Goal: Information Seeking & Learning: Learn about a topic

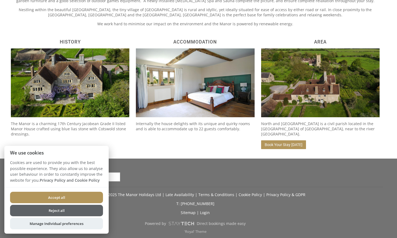
scroll to position [243, 0]
click at [55, 213] on button "Reject all" at bounding box center [56, 210] width 93 height 11
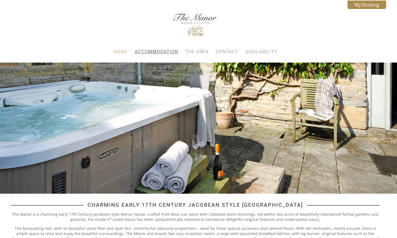
click at [145, 52] on link "Accommodation" at bounding box center [157, 51] width 44 height 5
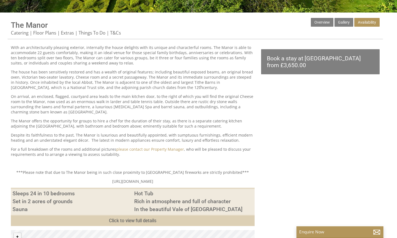
scroll to position [182, 0]
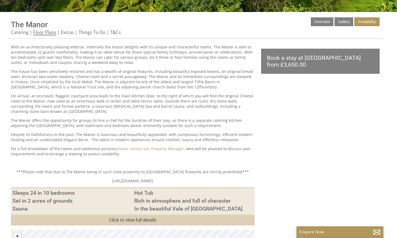
click at [51, 33] on link "Floor Plans" at bounding box center [44, 32] width 23 height 7
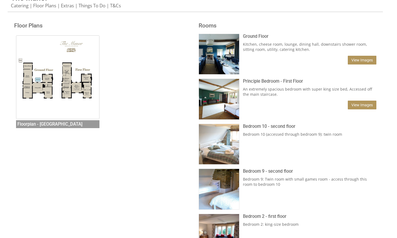
scroll to position [210, 0]
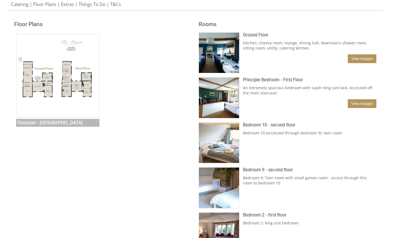
click at [41, 72] on img at bounding box center [58, 76] width 84 height 84
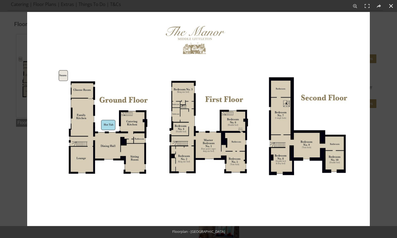
click at [391, 6] on button at bounding box center [391, 6] width 12 height 12
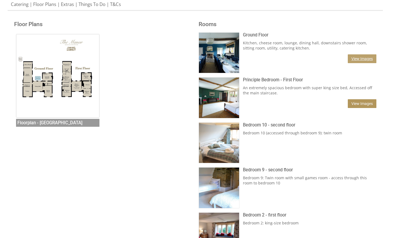
click at [363, 59] on link "View Images" at bounding box center [362, 58] width 29 height 9
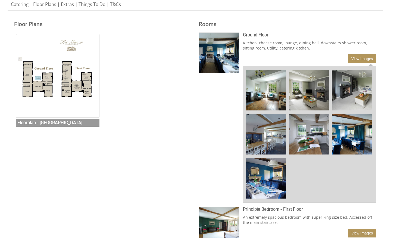
click at [268, 90] on img at bounding box center [266, 90] width 41 height 41
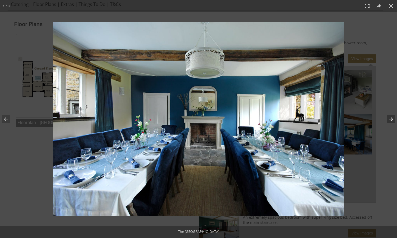
click at [390, 119] on button at bounding box center [387, 119] width 19 height 27
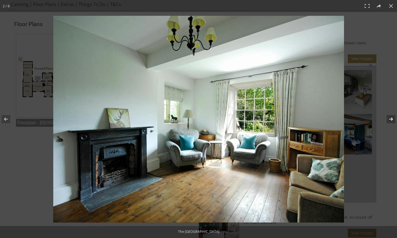
click at [390, 119] on button at bounding box center [387, 119] width 19 height 27
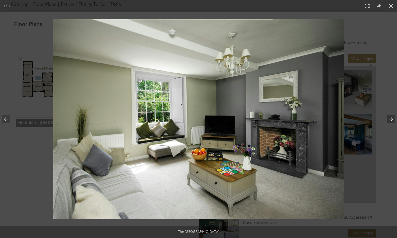
click at [390, 119] on button at bounding box center [387, 119] width 19 height 27
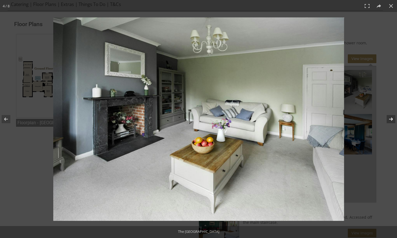
click at [390, 119] on button at bounding box center [387, 119] width 19 height 27
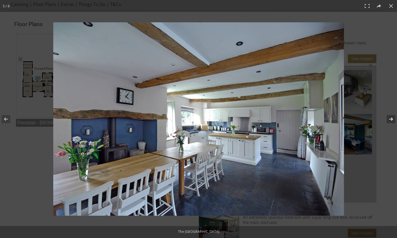
click at [390, 119] on button at bounding box center [387, 119] width 19 height 27
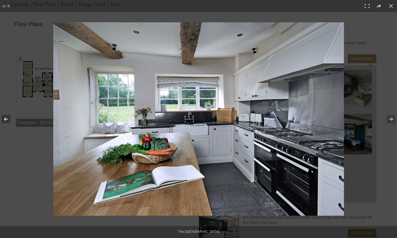
click at [8, 120] on button at bounding box center [9, 119] width 19 height 27
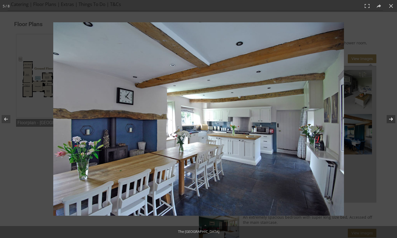
click at [389, 119] on button at bounding box center [387, 119] width 19 height 27
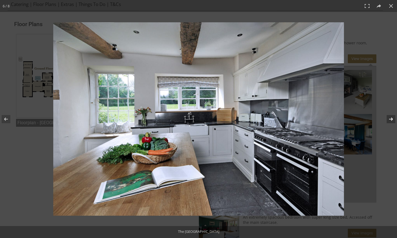
click at [389, 119] on button at bounding box center [387, 119] width 19 height 27
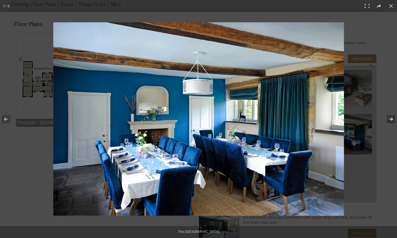
click at [391, 119] on button at bounding box center [387, 119] width 19 height 27
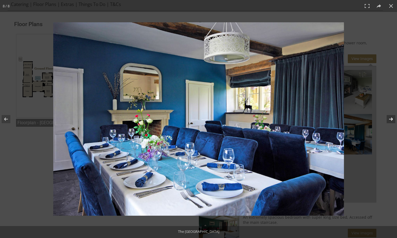
click at [391, 119] on button at bounding box center [387, 119] width 19 height 27
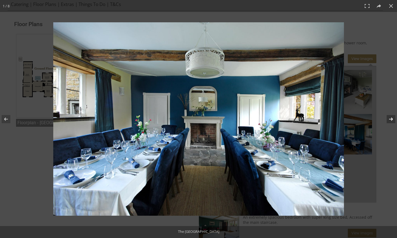
click at [391, 119] on button at bounding box center [387, 119] width 19 height 27
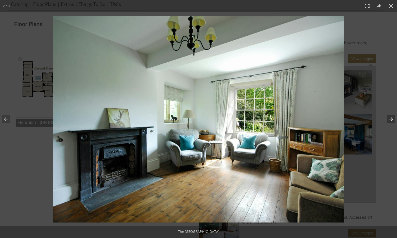
click at [391, 119] on button at bounding box center [387, 119] width 19 height 27
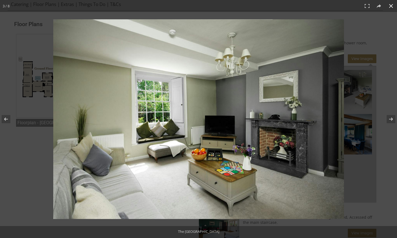
click at [392, 8] on button at bounding box center [391, 6] width 12 height 12
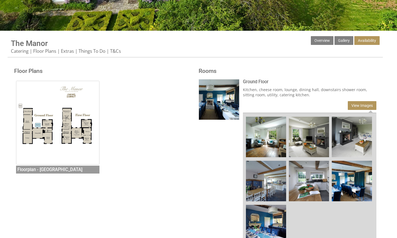
scroll to position [163, 0]
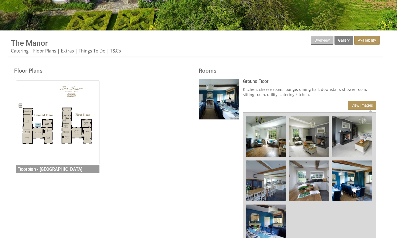
click at [321, 42] on link "Overview" at bounding box center [322, 40] width 23 height 9
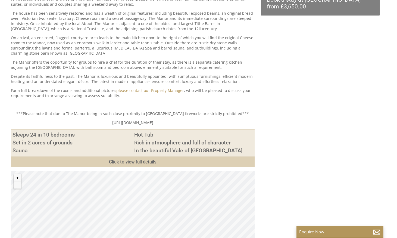
scroll to position [240, 0]
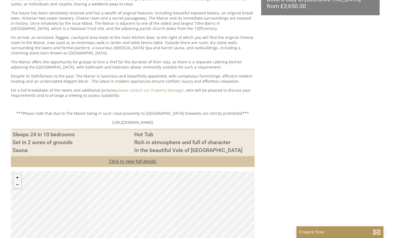
click at [128, 162] on link "Click to view full details" at bounding box center [133, 161] width 244 height 11
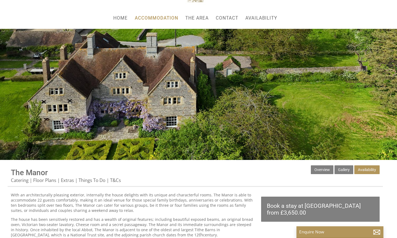
scroll to position [32, 0]
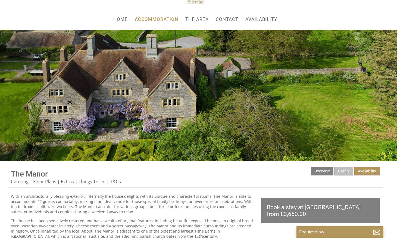
click at [343, 171] on link "Gallery" at bounding box center [344, 171] width 19 height 9
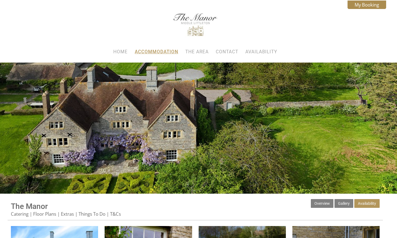
click at [166, 51] on link "Accommodation" at bounding box center [157, 51] width 44 height 5
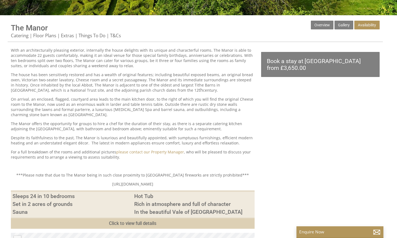
scroll to position [179, 0]
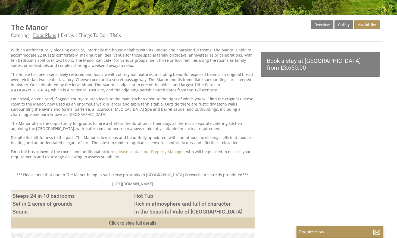
click at [49, 34] on link "Floor Plans" at bounding box center [44, 35] width 23 height 7
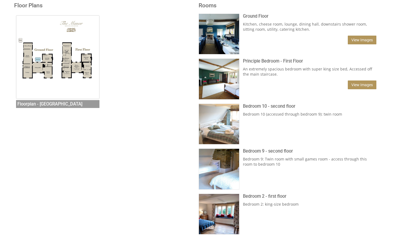
scroll to position [227, 0]
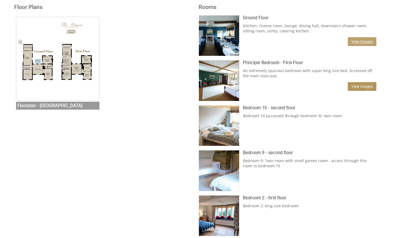
click at [362, 41] on link "View Images" at bounding box center [362, 41] width 29 height 9
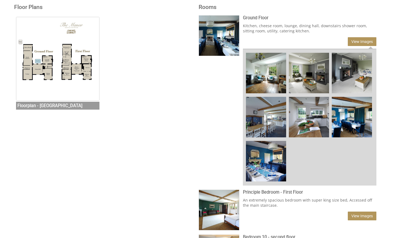
click at [359, 116] on img at bounding box center [352, 117] width 41 height 41
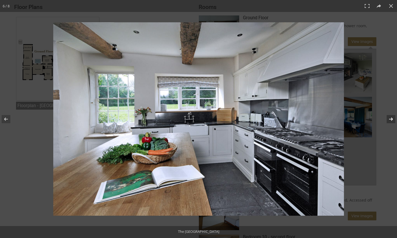
click at [390, 119] on button at bounding box center [387, 119] width 19 height 27
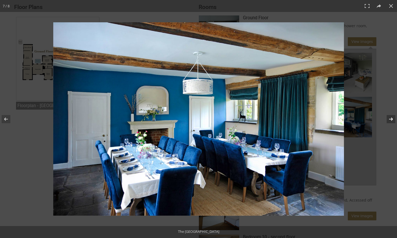
click at [391, 119] on button at bounding box center [387, 119] width 19 height 27
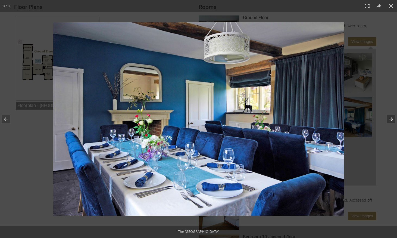
click at [391, 119] on button at bounding box center [387, 119] width 19 height 27
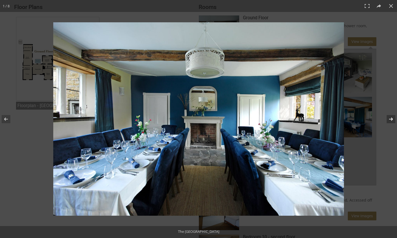
click at [391, 119] on button at bounding box center [387, 119] width 19 height 27
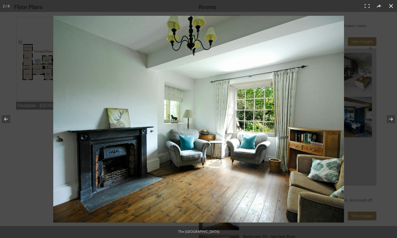
click at [392, 8] on button at bounding box center [391, 6] width 12 height 12
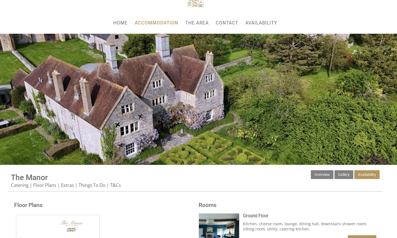
scroll to position [29, 0]
click at [123, 22] on link "Home" at bounding box center [120, 22] width 14 height 5
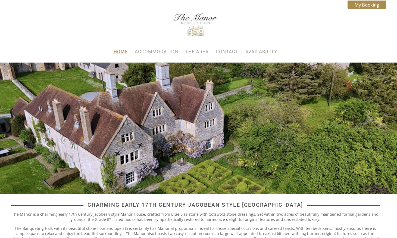
click at [117, 52] on link "Home" at bounding box center [121, 51] width 14 height 5
click at [202, 51] on link "The Area" at bounding box center [196, 51] width 23 height 5
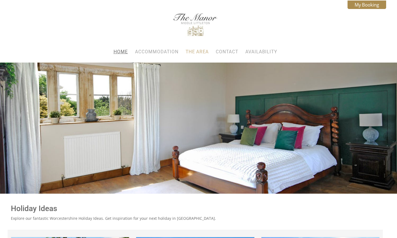
click at [120, 51] on link "Home" at bounding box center [121, 51] width 14 height 5
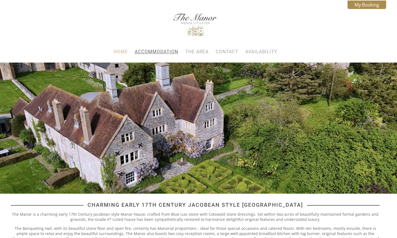
click at [140, 52] on link "Accommodation" at bounding box center [157, 51] width 44 height 5
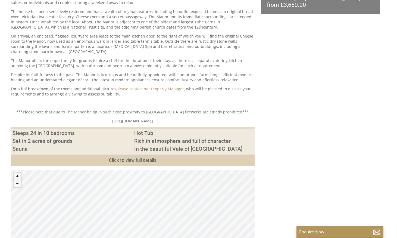
scroll to position [252, 0]
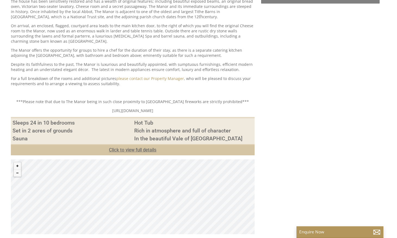
click at [135, 152] on link "Click to view full details" at bounding box center [133, 149] width 244 height 11
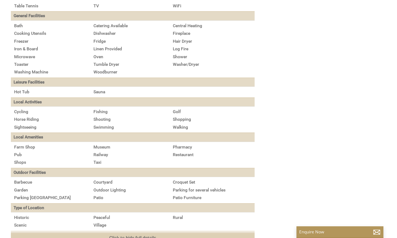
scroll to position [521, 0]
